Goal: Information Seeking & Learning: Learn about a topic

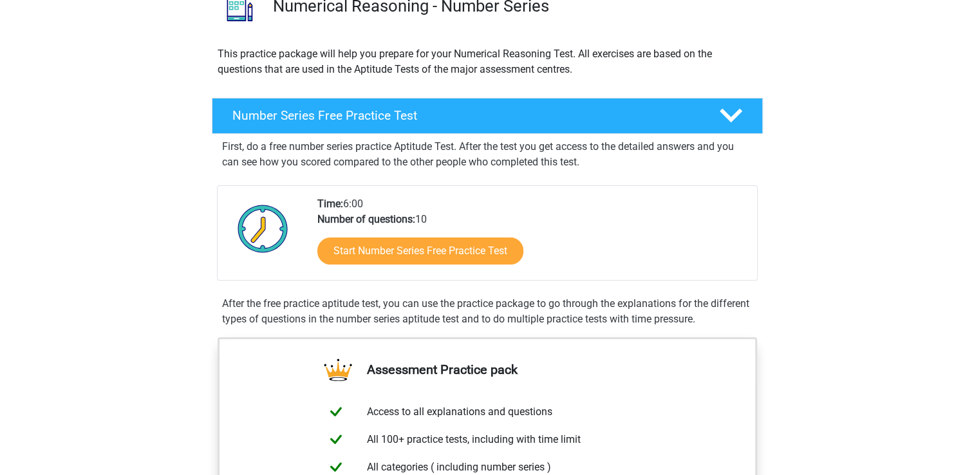
scroll to position [206, 0]
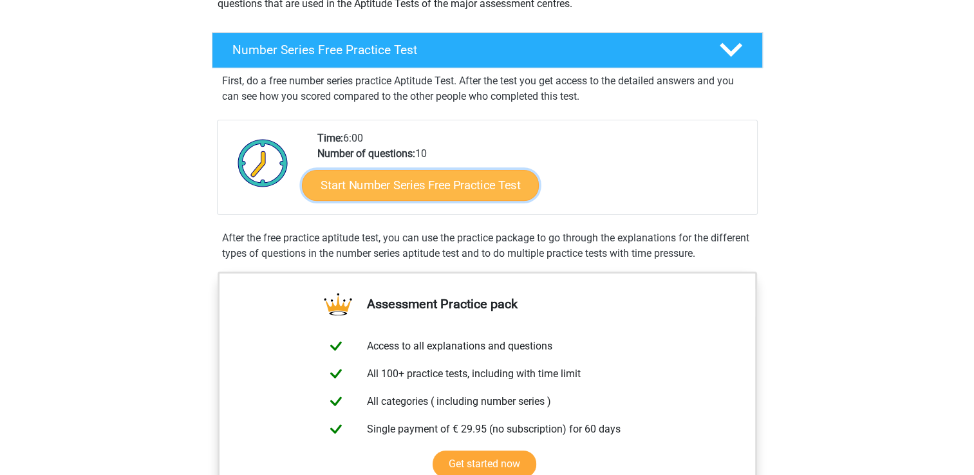
click at [446, 169] on link "Start Number Series Free Practice Test" at bounding box center [420, 184] width 237 height 31
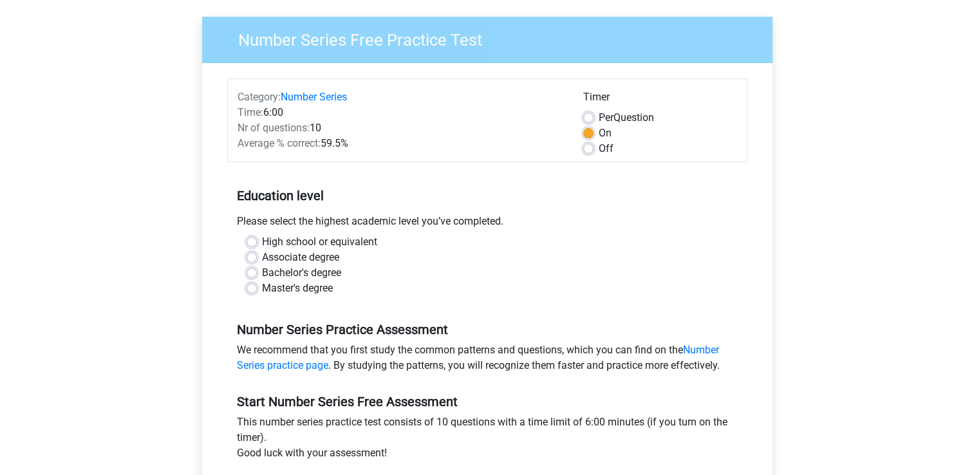
scroll to position [116, 0]
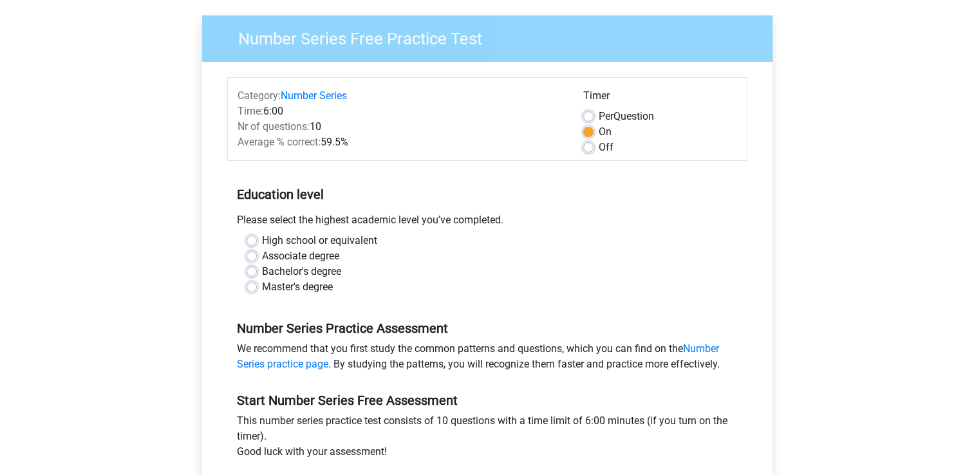
click at [262, 264] on label "Bachelor's degree" at bounding box center [301, 271] width 79 height 15
click at [249, 264] on input "Bachelor's degree" at bounding box center [252, 270] width 10 height 13
radio input "true"
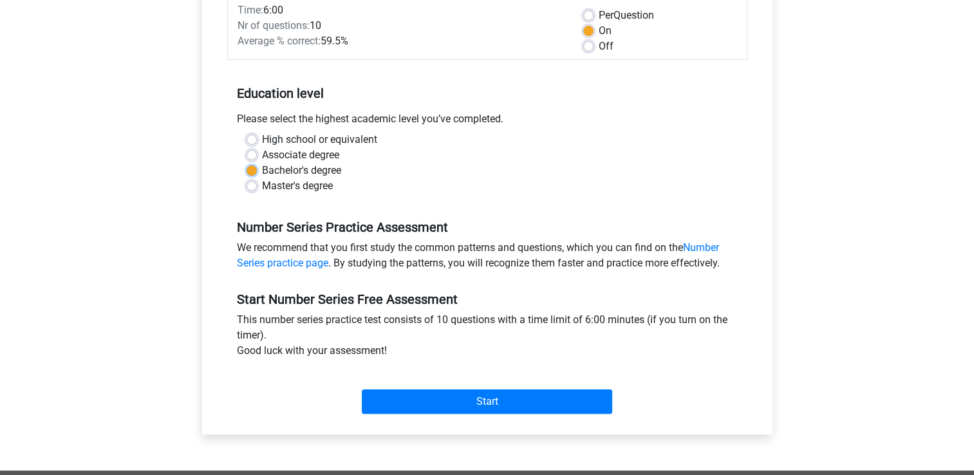
scroll to position [223, 0]
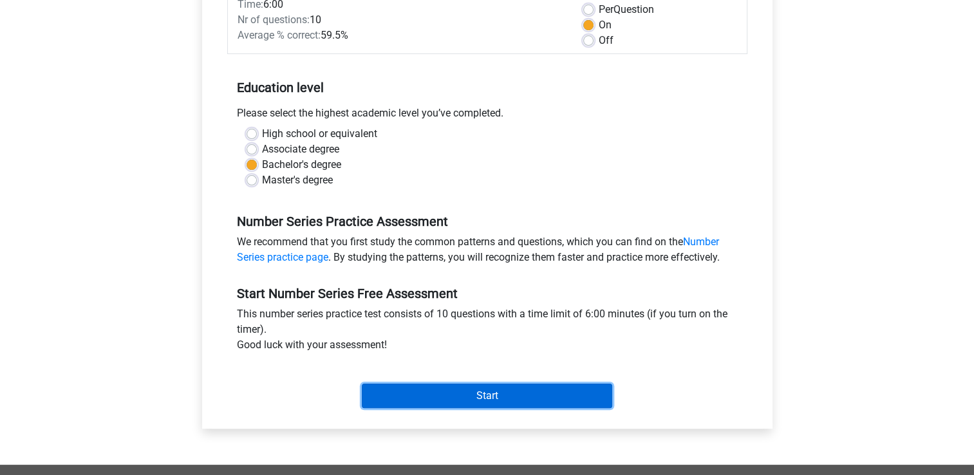
click at [494, 384] on input "Start" at bounding box center [487, 396] width 251 height 24
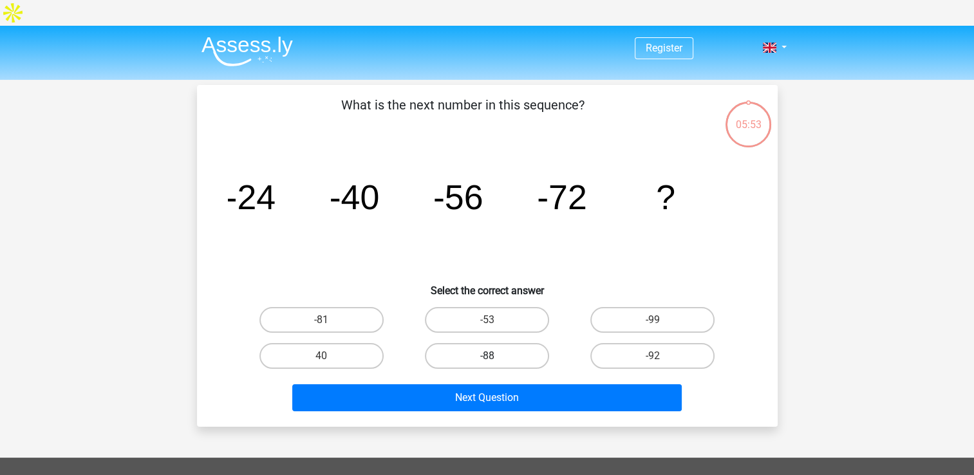
click at [513, 343] on label "-88" at bounding box center [487, 356] width 124 height 26
click at [495, 356] on input "-88" at bounding box center [491, 360] width 8 height 8
radio input "true"
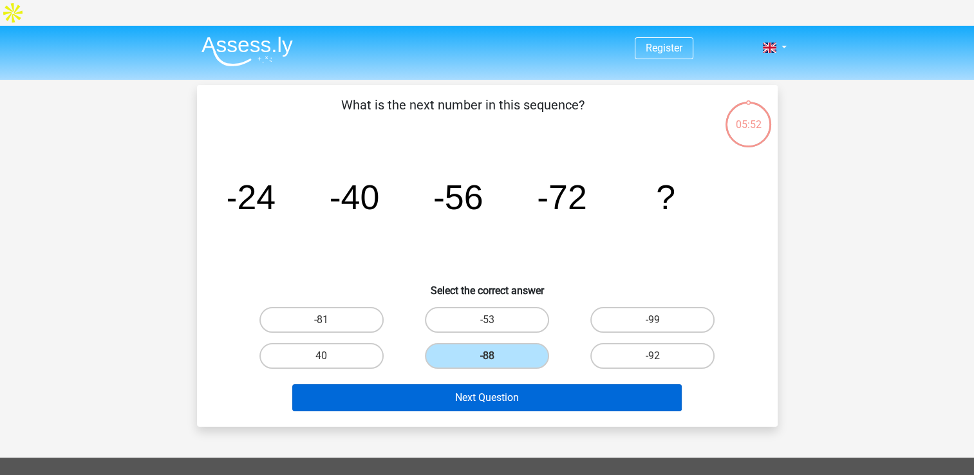
drag, startPoint x: 538, startPoint y: 356, endPoint x: 549, endPoint y: 372, distance: 19.7
click at [549, 374] on div "Next Question" at bounding box center [488, 395] width 540 height 43
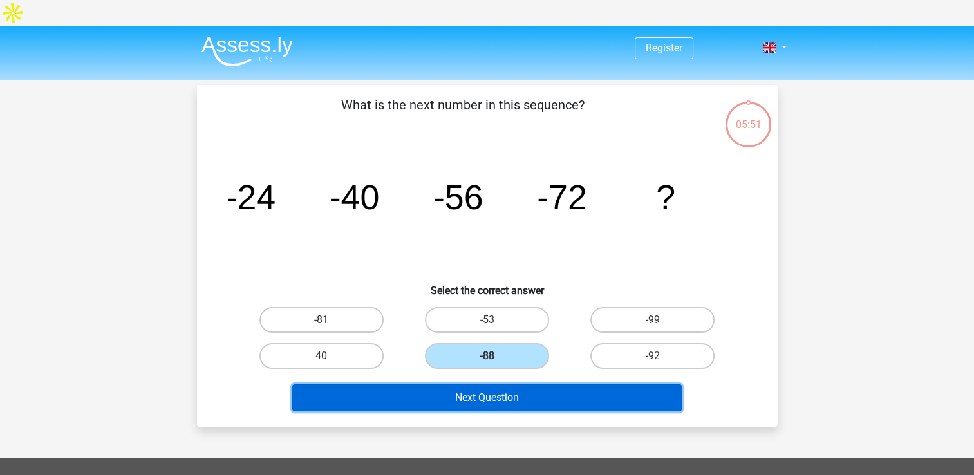
click at [549, 385] on button "Next Question" at bounding box center [487, 398] width 390 height 27
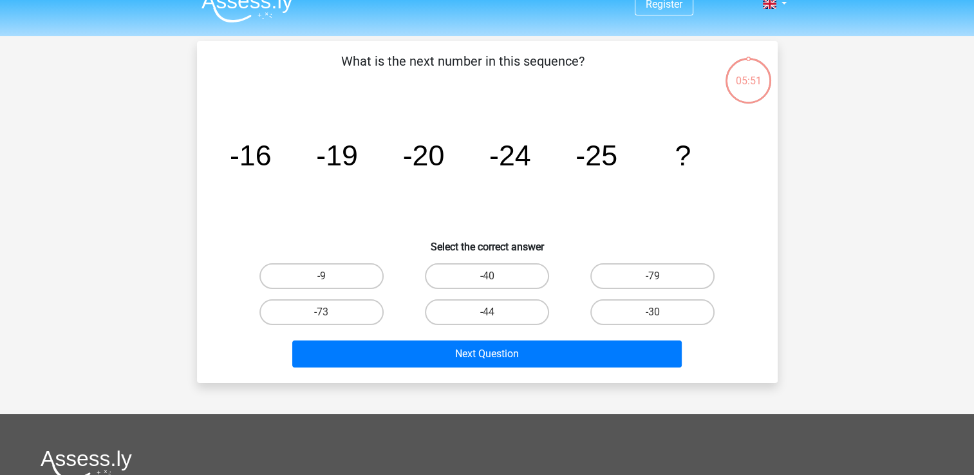
scroll to position [59, 0]
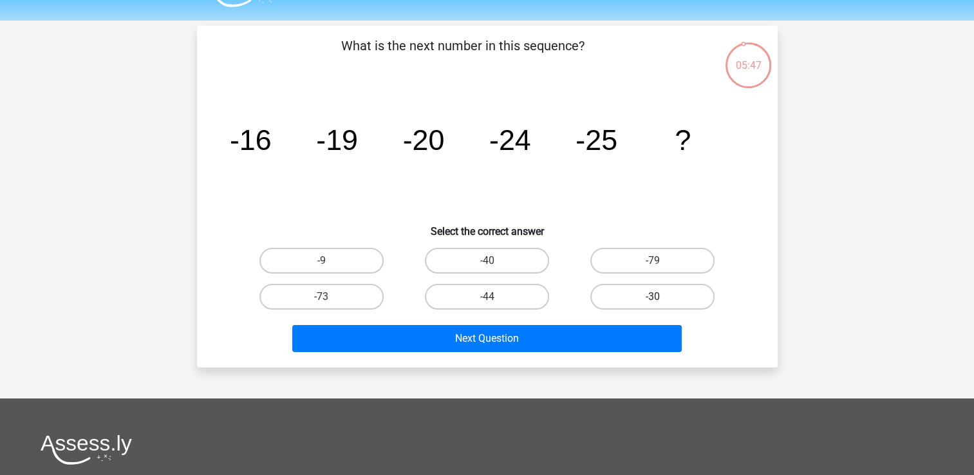
drag, startPoint x: 587, startPoint y: 277, endPoint x: 607, endPoint y: 272, distance: 20.0
click at [607, 284] on div "-30" at bounding box center [652, 297] width 155 height 26
click at [607, 284] on label "-30" at bounding box center [653, 297] width 124 height 26
click at [653, 297] on input "-30" at bounding box center [657, 301] width 8 height 8
radio input "true"
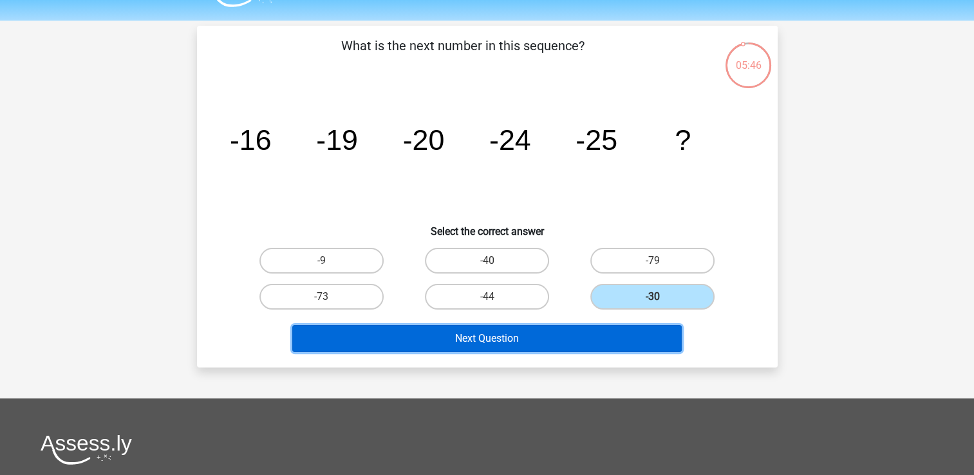
click at [599, 325] on button "Next Question" at bounding box center [487, 338] width 390 height 27
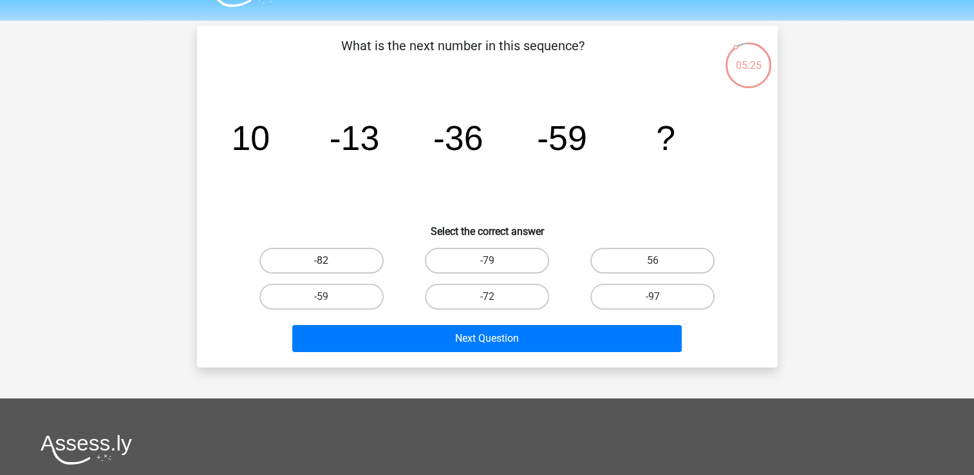
click at [347, 248] on label "-82" at bounding box center [322, 261] width 124 height 26
click at [330, 261] on input "-82" at bounding box center [325, 265] width 8 height 8
radio input "true"
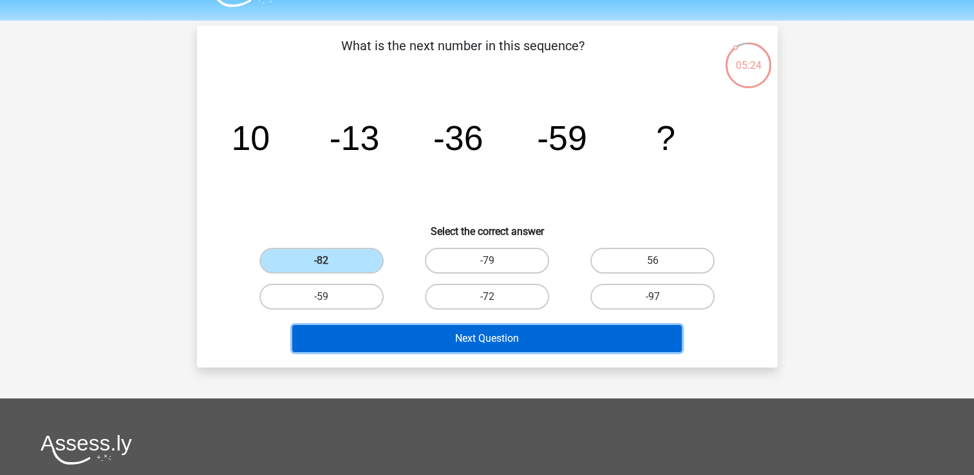
click at [446, 325] on button "Next Question" at bounding box center [487, 338] width 390 height 27
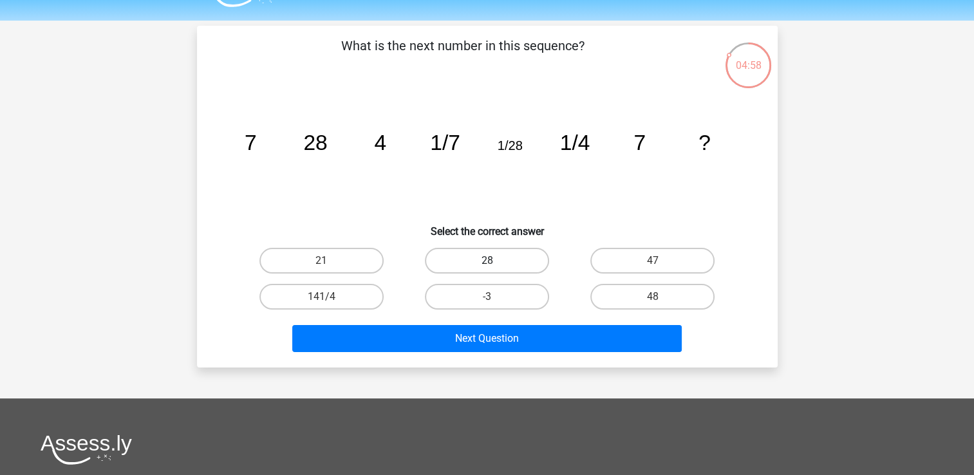
click at [471, 248] on label "28" at bounding box center [487, 261] width 124 height 26
click at [487, 261] on input "28" at bounding box center [491, 265] width 8 height 8
radio input "true"
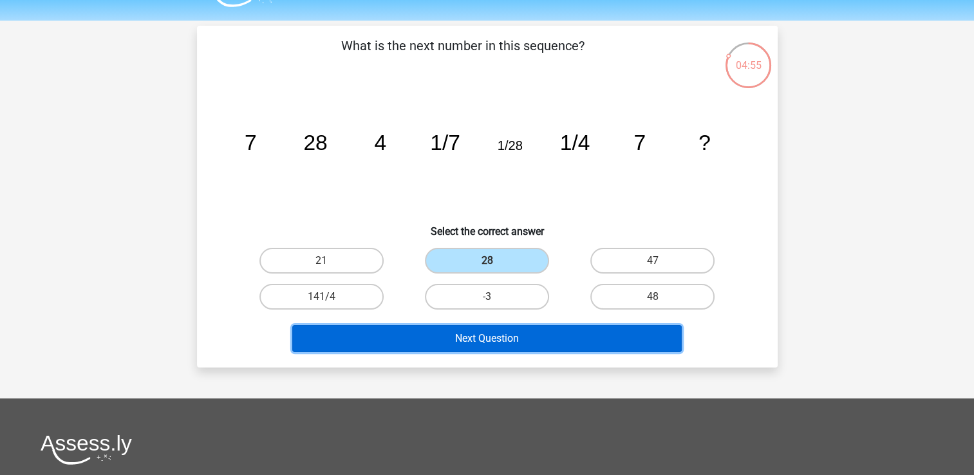
click at [517, 325] on button "Next Question" at bounding box center [487, 338] width 390 height 27
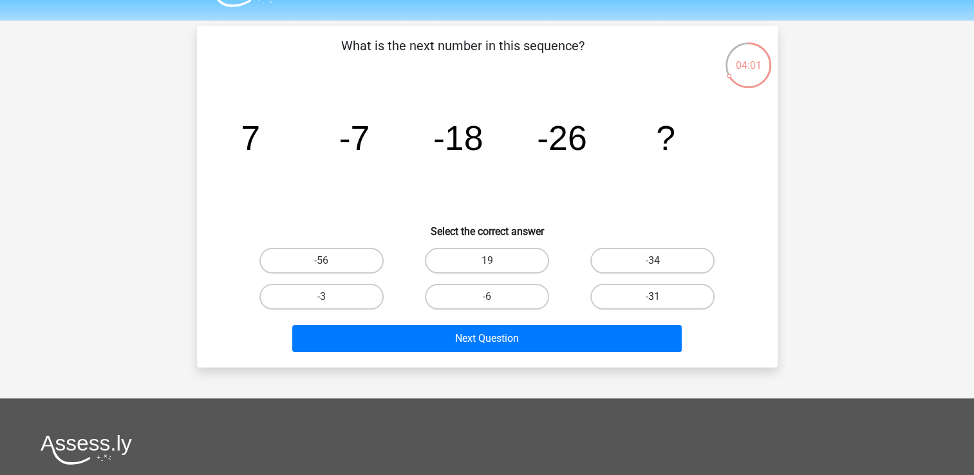
click at [627, 284] on label "-31" at bounding box center [653, 297] width 124 height 26
click at [653, 297] on input "-31" at bounding box center [657, 301] width 8 height 8
radio input "true"
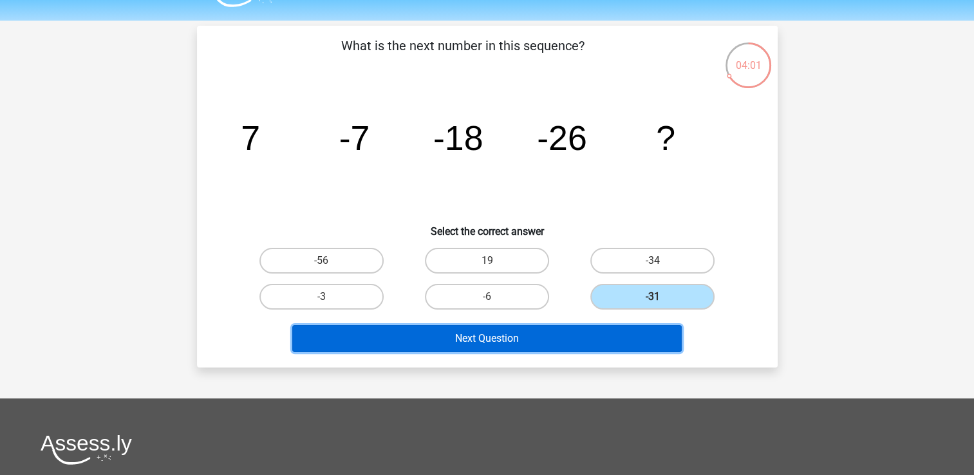
click at [578, 325] on button "Next Question" at bounding box center [487, 338] width 390 height 27
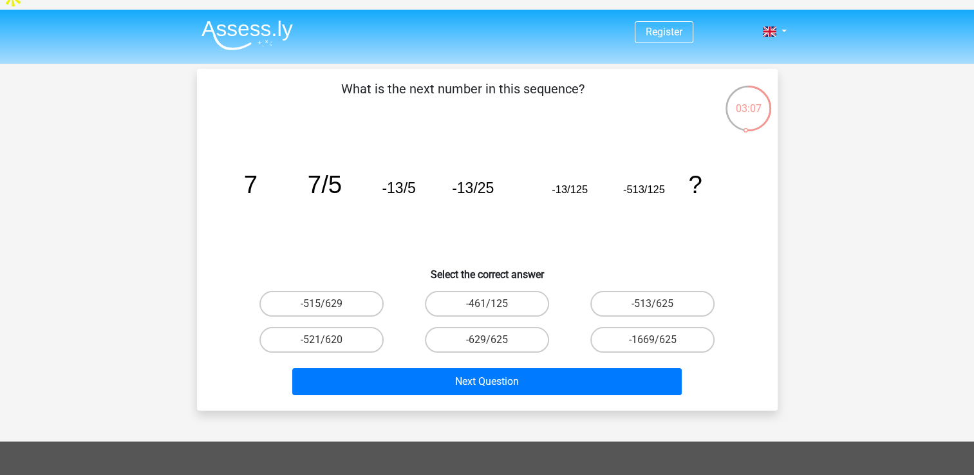
scroll to position [21, 0]
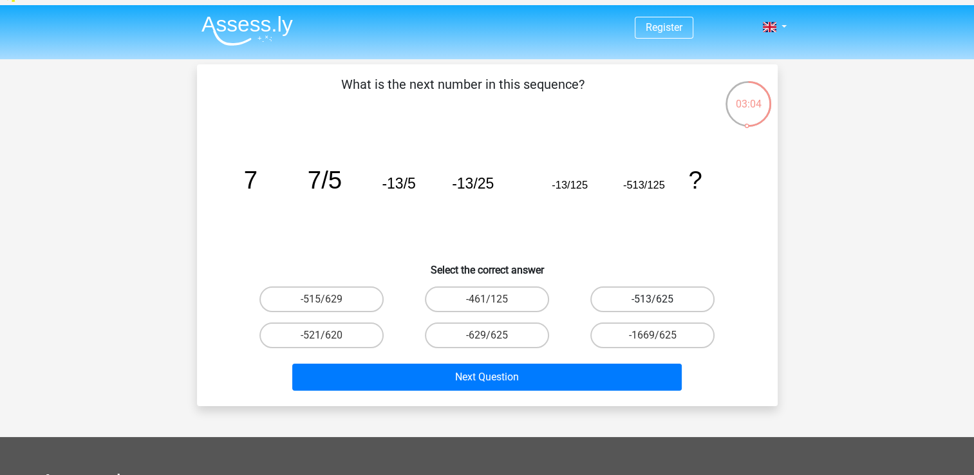
click at [625, 287] on label "-513/625" at bounding box center [653, 300] width 124 height 26
click at [653, 299] on input "-513/625" at bounding box center [657, 303] width 8 height 8
radio input "true"
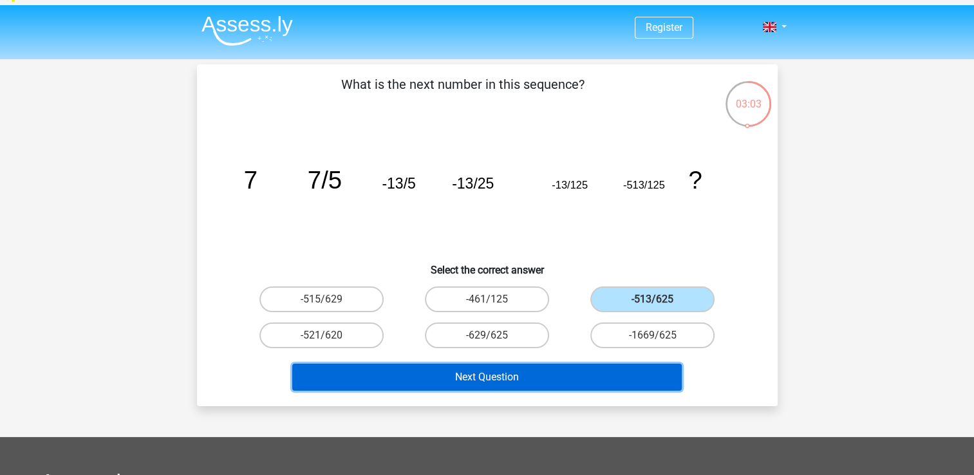
click at [575, 364] on button "Next Question" at bounding box center [487, 377] width 390 height 27
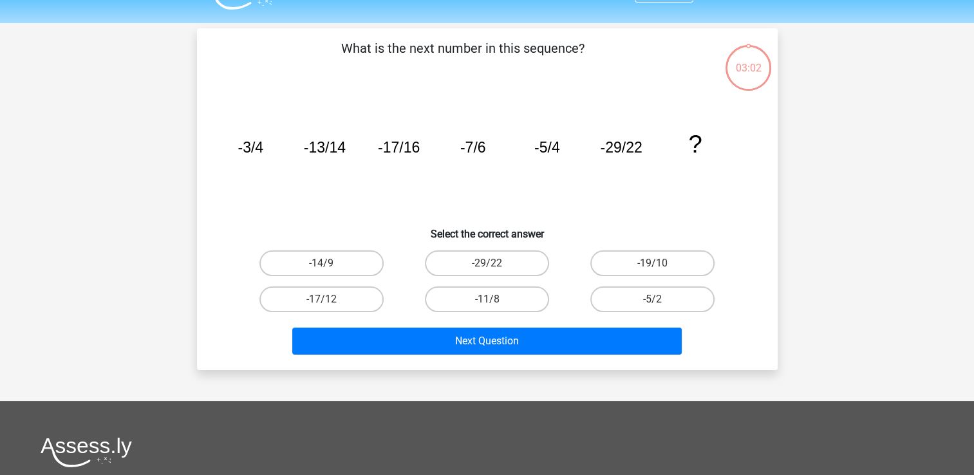
scroll to position [59, 0]
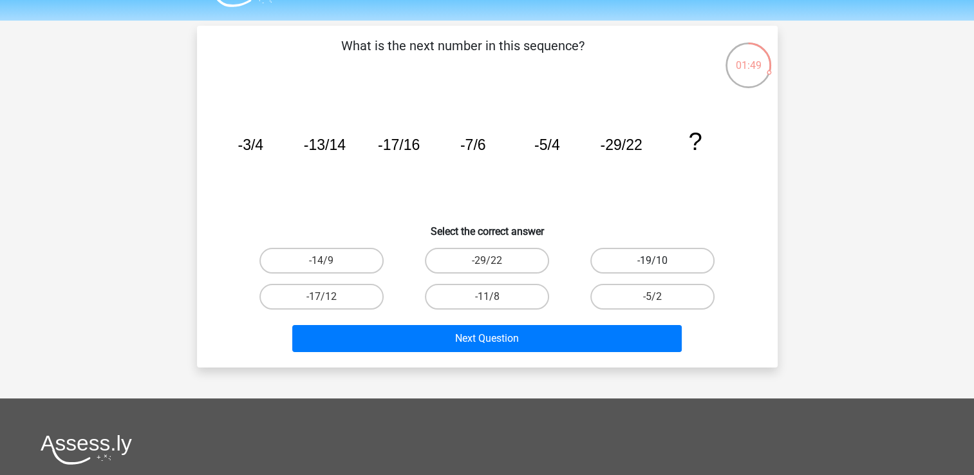
click at [666, 248] on label "-19/10" at bounding box center [653, 261] width 124 height 26
click at [661, 261] on input "-19/10" at bounding box center [657, 265] width 8 height 8
radio input "true"
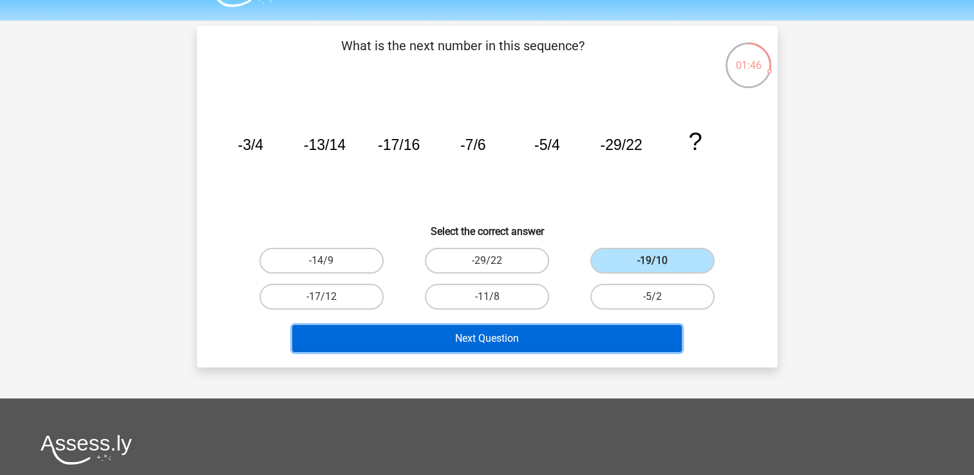
click at [605, 325] on button "Next Question" at bounding box center [487, 338] width 390 height 27
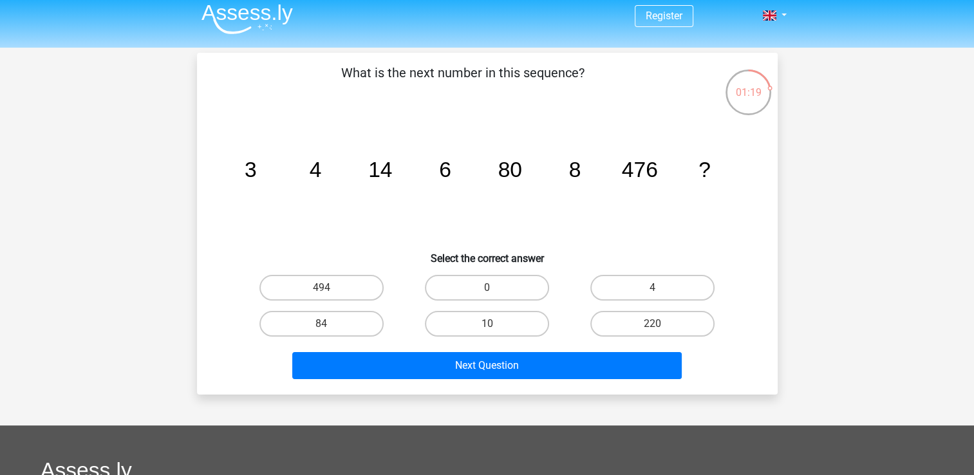
scroll to position [28, 0]
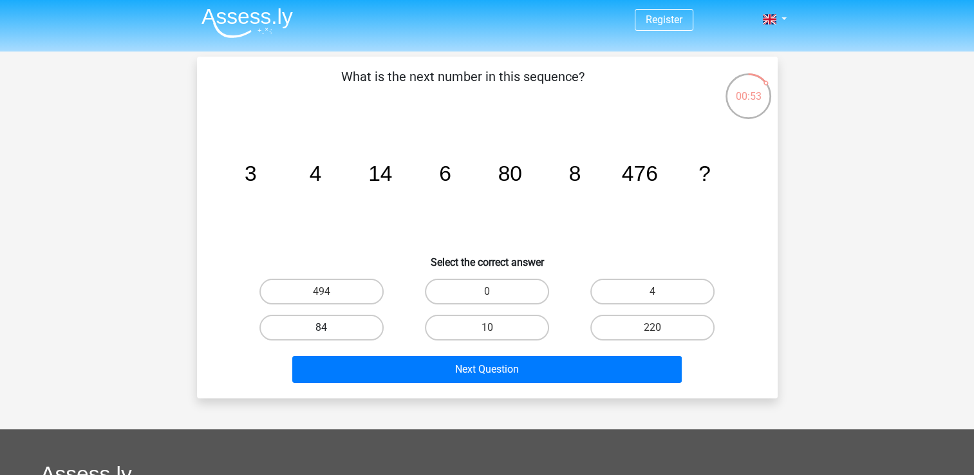
click at [340, 315] on label "84" at bounding box center [322, 328] width 124 height 26
click at [330, 328] on input "84" at bounding box center [325, 332] width 8 height 8
radio input "true"
click at [404, 346] on div "Next Question" at bounding box center [488, 367] width 540 height 43
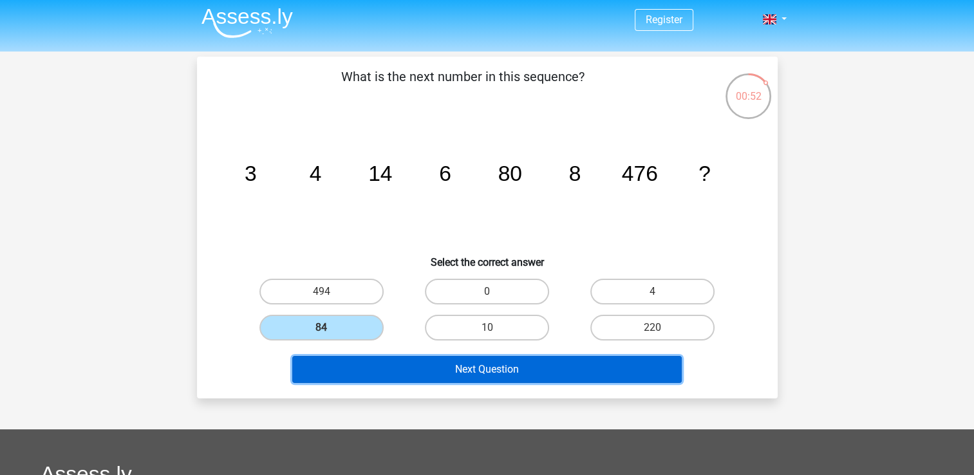
click at [428, 356] on button "Next Question" at bounding box center [487, 369] width 390 height 27
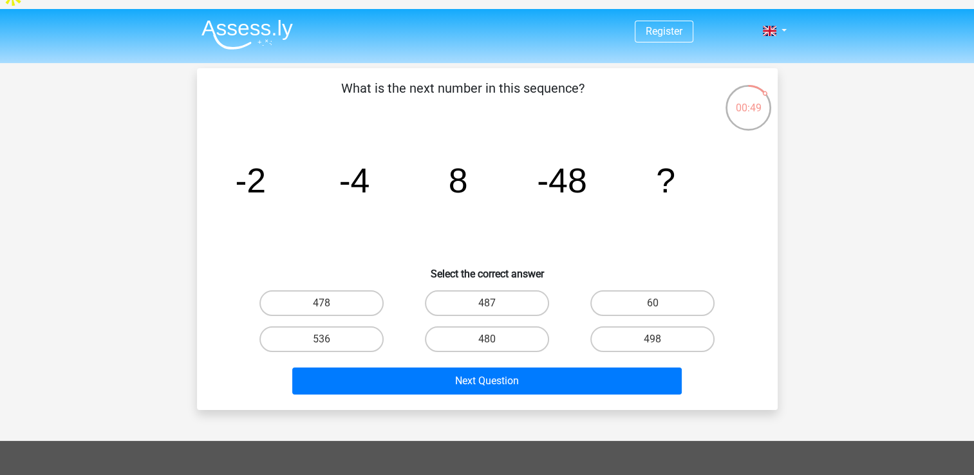
scroll to position [13, 0]
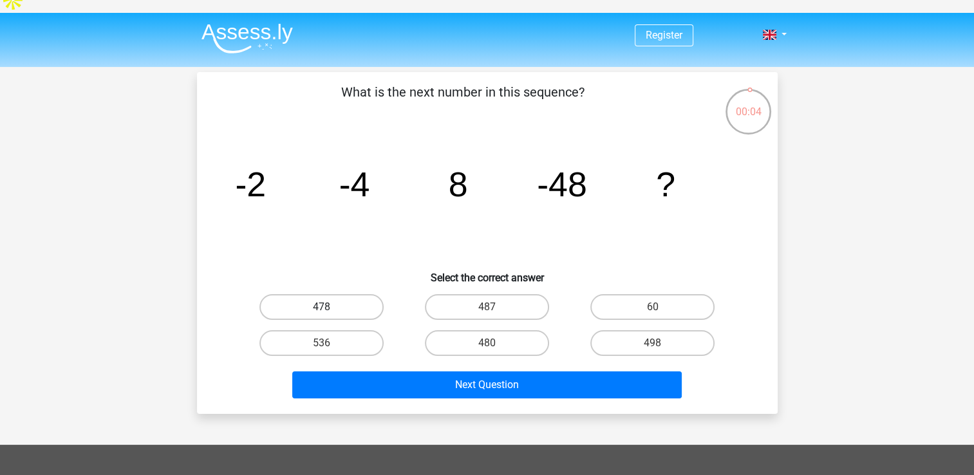
click at [359, 294] on label "478" at bounding box center [322, 307] width 124 height 26
click at [330, 307] on input "478" at bounding box center [325, 311] width 8 height 8
radio input "true"
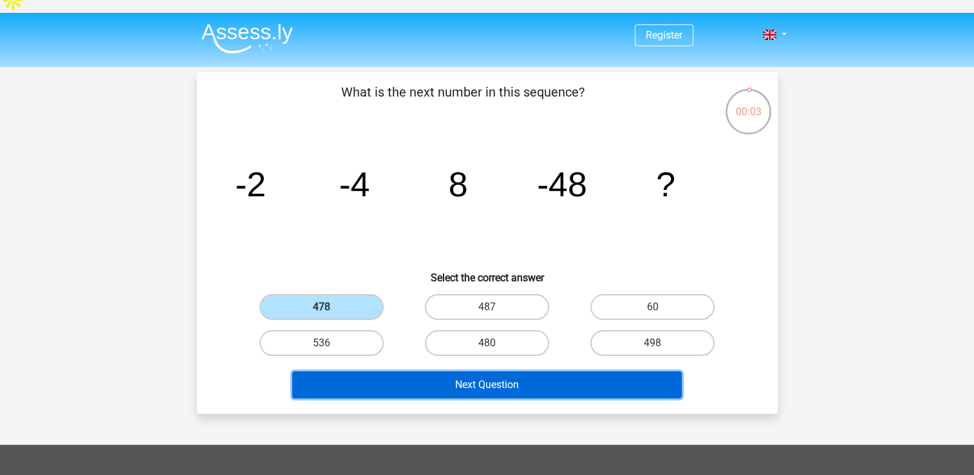
click at [418, 372] on button "Next Question" at bounding box center [487, 385] width 390 height 27
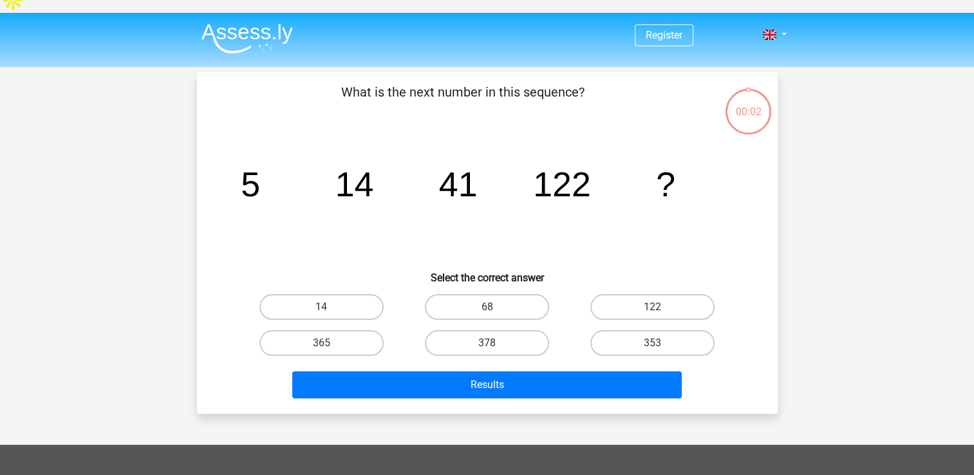
scroll to position [59, 0]
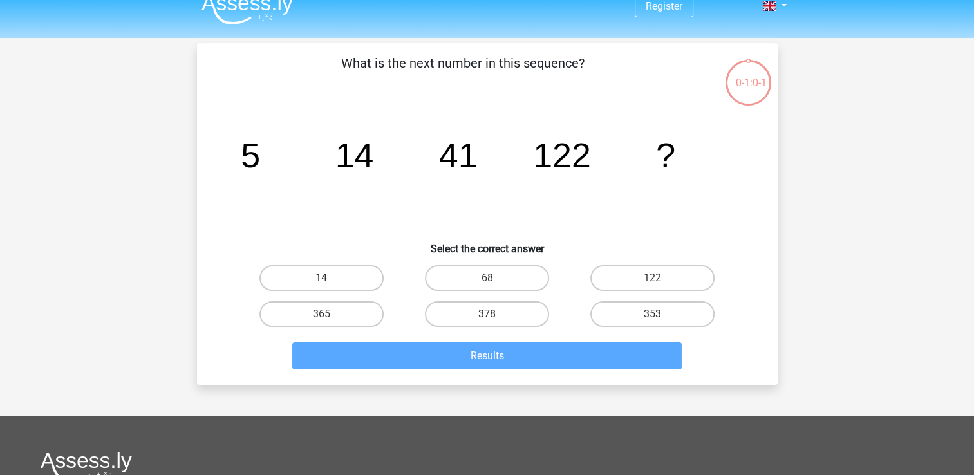
scroll to position [15, 0]
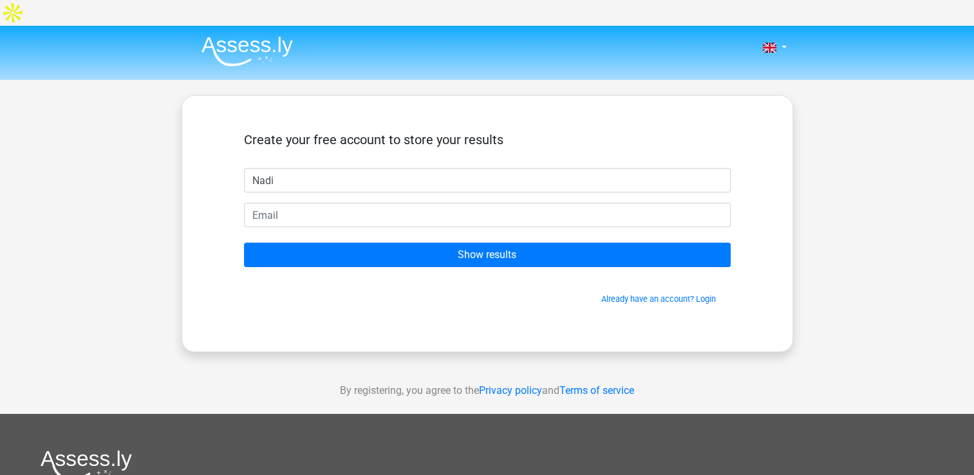
type input "[PERSON_NAME]"
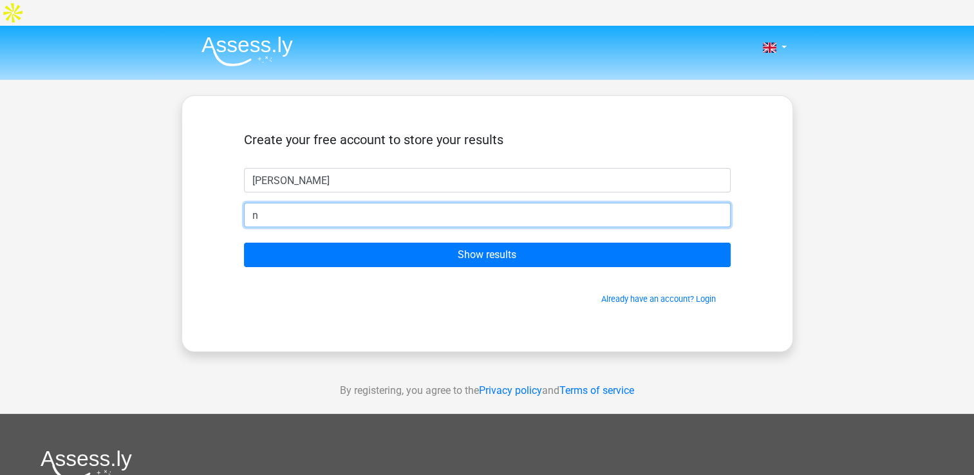
type input "[EMAIL_ADDRESS][DOMAIN_NAME]"
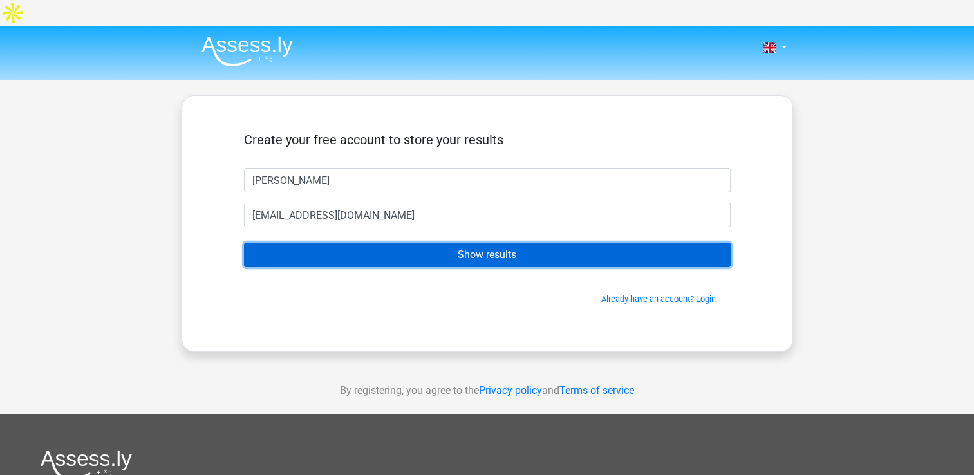
click at [435, 243] on input "Show results" at bounding box center [487, 255] width 487 height 24
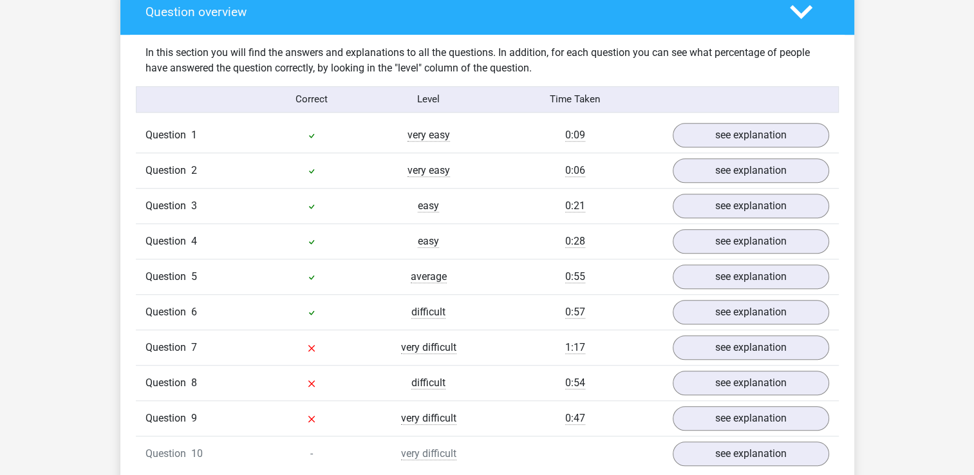
scroll to position [994, 0]
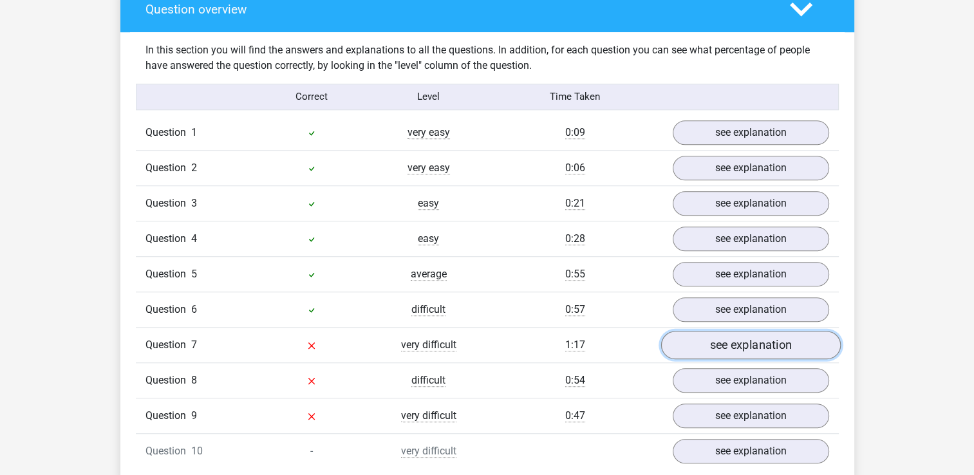
click at [721, 331] on link "see explanation" at bounding box center [751, 345] width 180 height 28
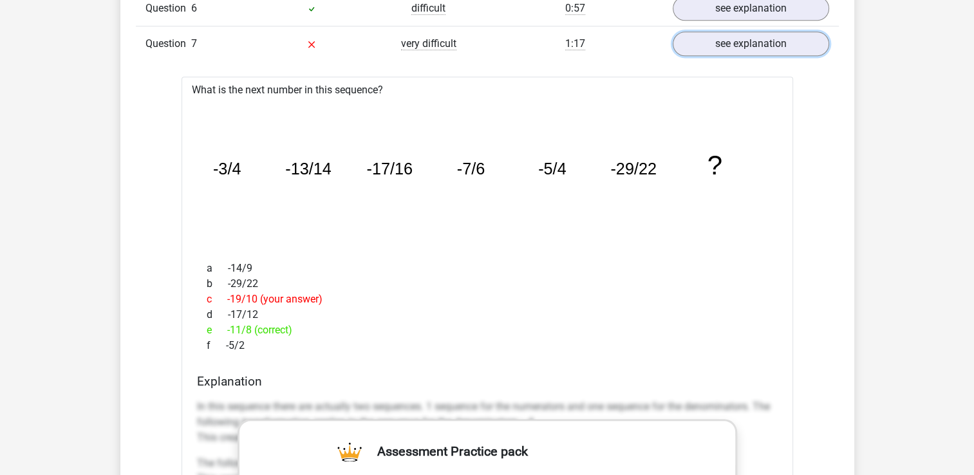
scroll to position [1300, 0]
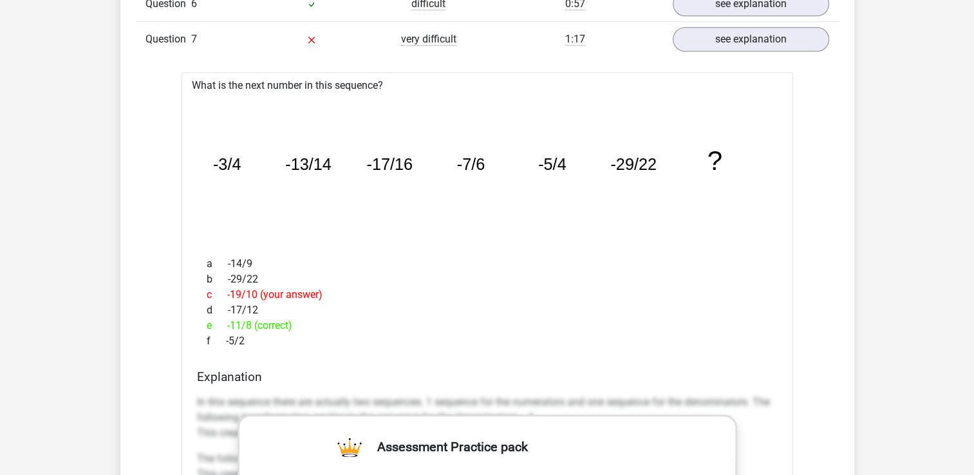
drag, startPoint x: 197, startPoint y: 130, endPoint x: 358, endPoint y: 323, distance: 251.0
click at [358, 323] on div "What is the next number in this sequence? image/svg+xml -3/4 -13/14 -17/16 -7/6…" at bounding box center [488, 454] width 612 height 764
copy div "-3/4 -13/14 -17/16 -7/6 -5/4 -29/22 ? a -14/9 b -29/22 c -19/10 (your answer) d…"
click at [316, 318] on div "e -11/8 (correct)" at bounding box center [487, 325] width 581 height 15
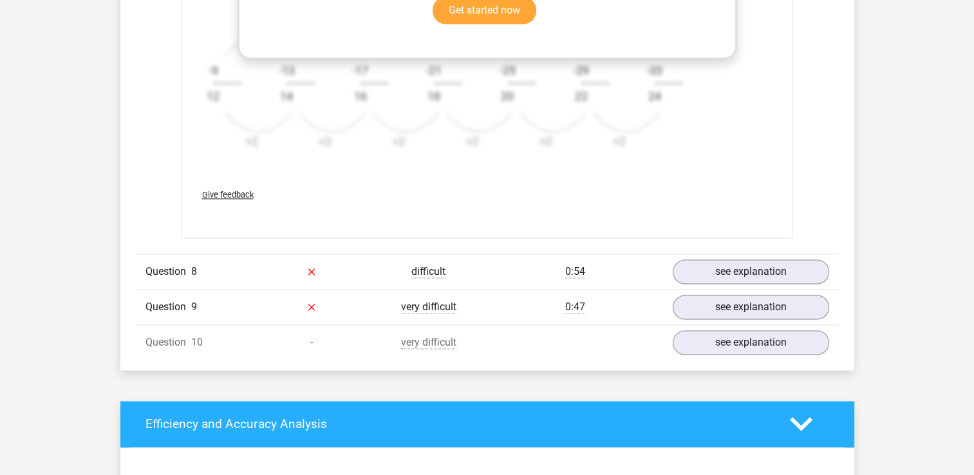
scroll to position [1996, 0]
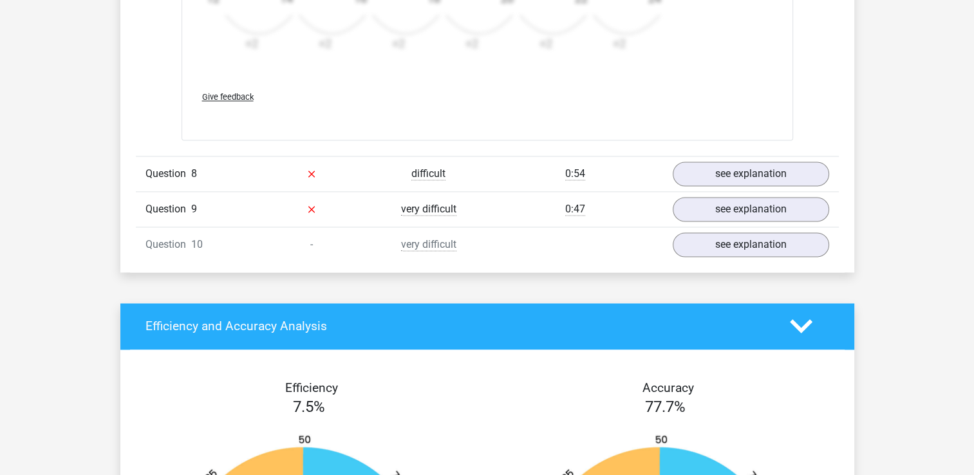
click at [761, 156] on div "Question 8 difficult 0:54 see explanation" at bounding box center [487, 173] width 703 height 35
click at [763, 160] on link "see explanation" at bounding box center [751, 174] width 180 height 28
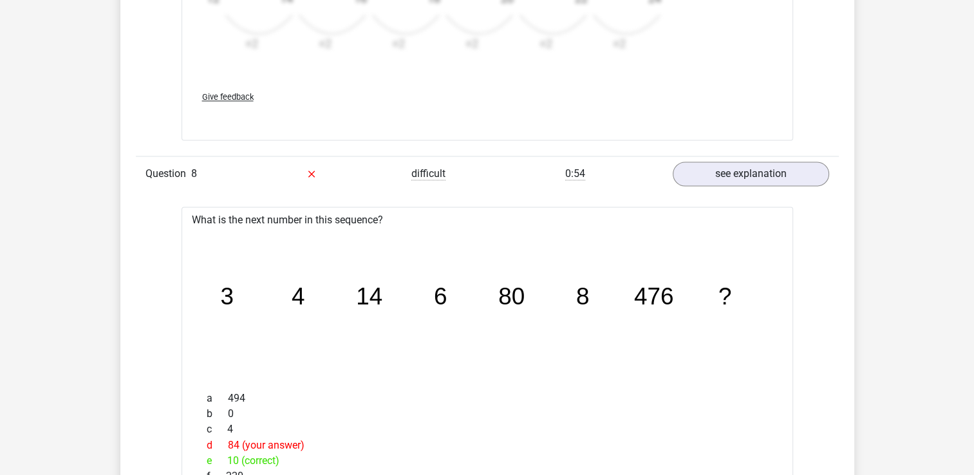
click at [266, 240] on icon "image/svg+xml 3 4 14 6 80 8 476 ?" at bounding box center [487, 304] width 571 height 143
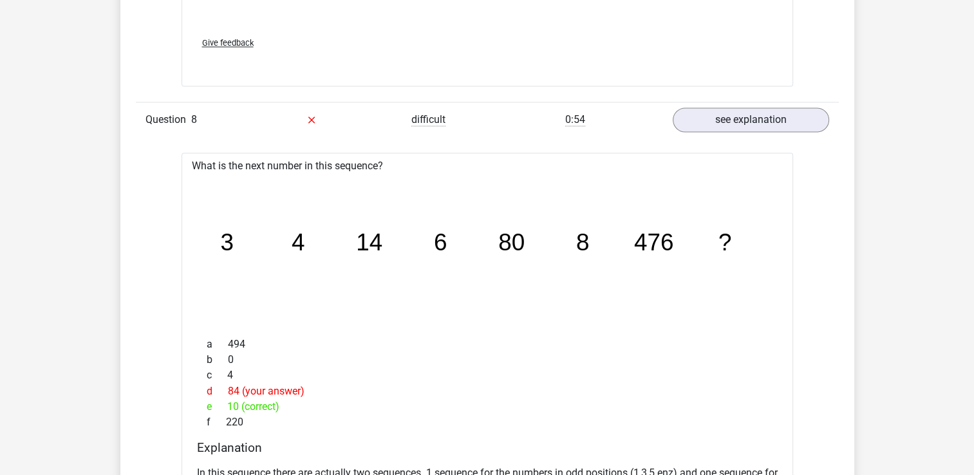
scroll to position [2073, 0]
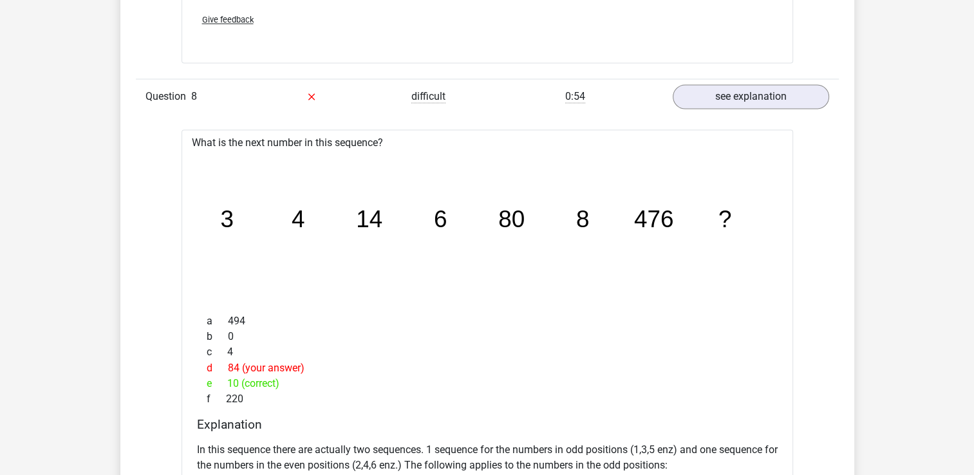
drag, startPoint x: 206, startPoint y: 183, endPoint x: 288, endPoint y: 377, distance: 211.0
click at [288, 377] on div "What is the next number in this sequence? image/svg+xml 3 4 14 6 80 8 476 ? a 4…" at bounding box center [488, 433] width 612 height 609
copy div "3 4 14 6 80 8 476 ? a 494 b 0 c 4 d 84 (your answer) e 10 (correct) f 220"
click at [376, 391] on div "f 220" at bounding box center [487, 398] width 581 height 15
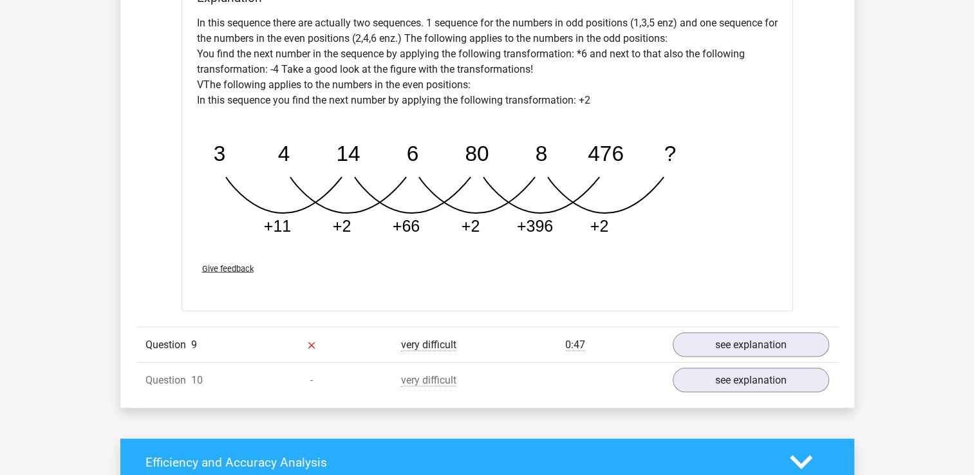
scroll to position [2537, 0]
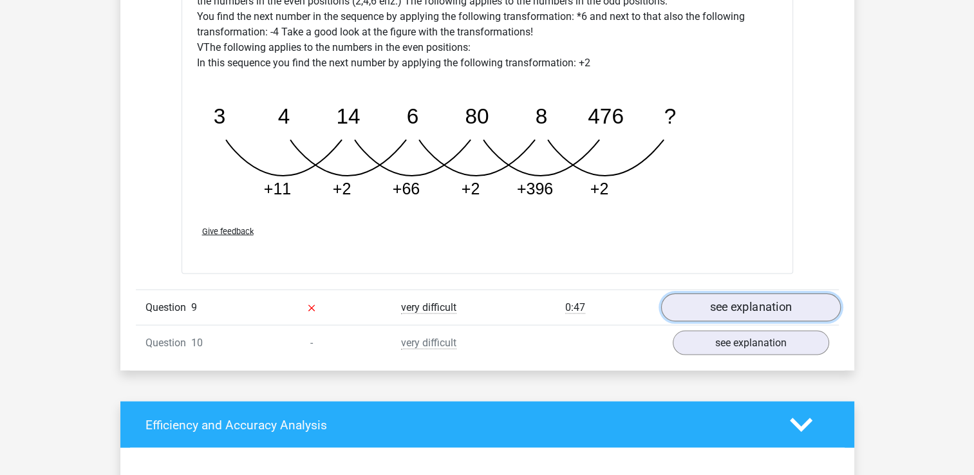
click at [777, 294] on link "see explanation" at bounding box center [751, 308] width 180 height 28
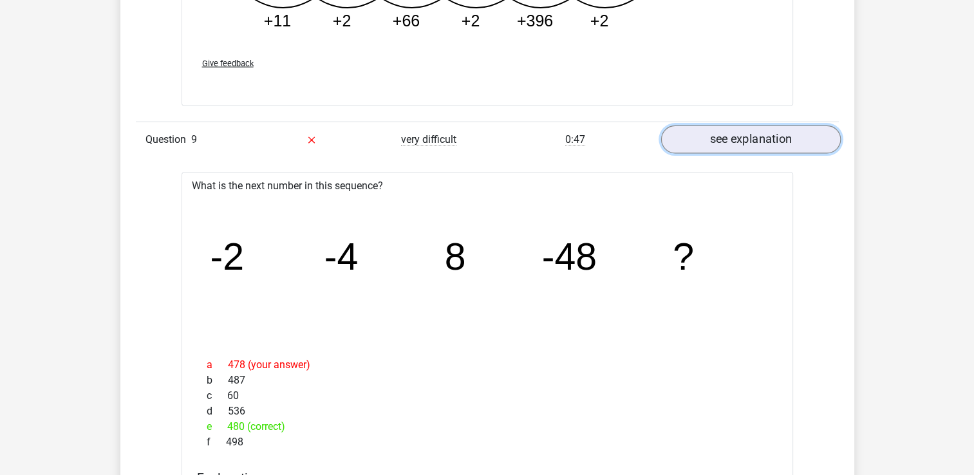
scroll to position [2769, 0]
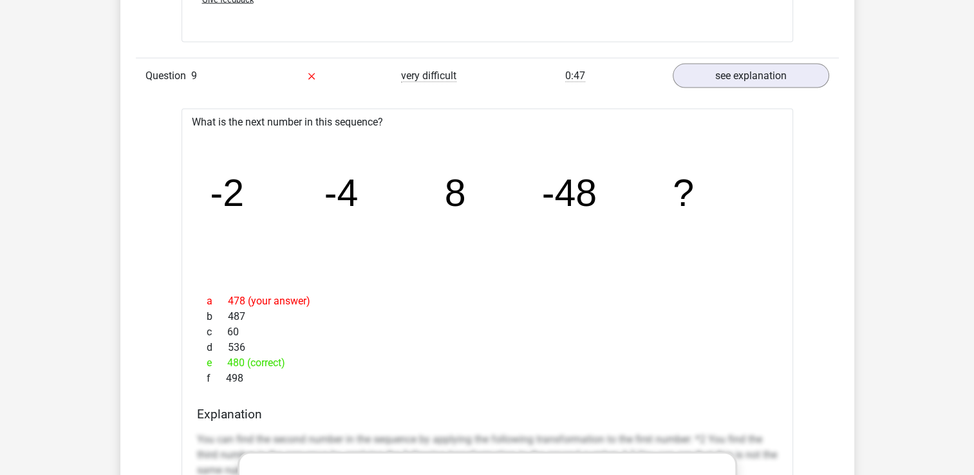
drag, startPoint x: 204, startPoint y: 152, endPoint x: 271, endPoint y: 356, distance: 214.3
copy div "-2 -4 8 -48 ? a 478 (your answer) b 487 c 60 d 536 e 480 (correct) f 498"
click at [555, 325] on div "c 60" at bounding box center [487, 332] width 581 height 15
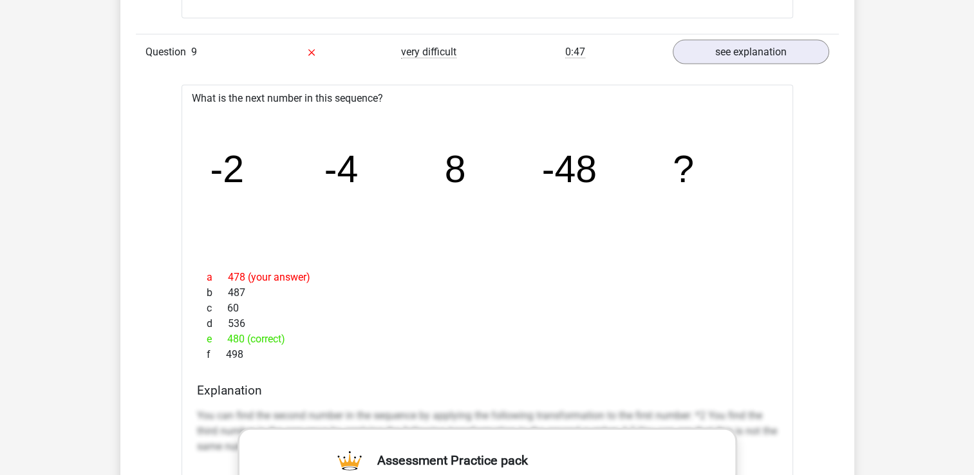
scroll to position [2795, 0]
